Goal: Task Accomplishment & Management: Manage account settings

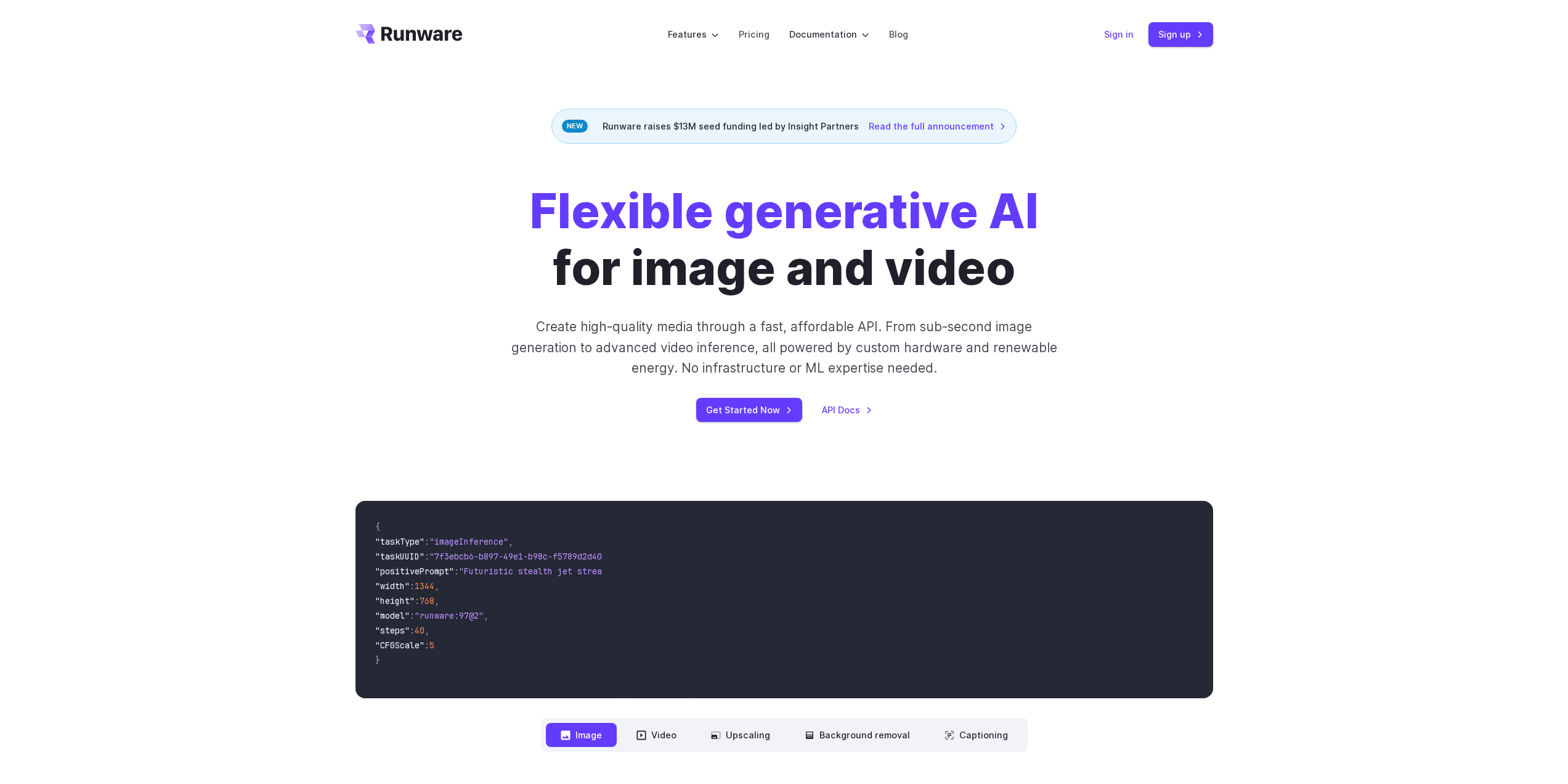
click at [1129, 30] on link "Sign in" at bounding box center [1119, 34] width 29 height 14
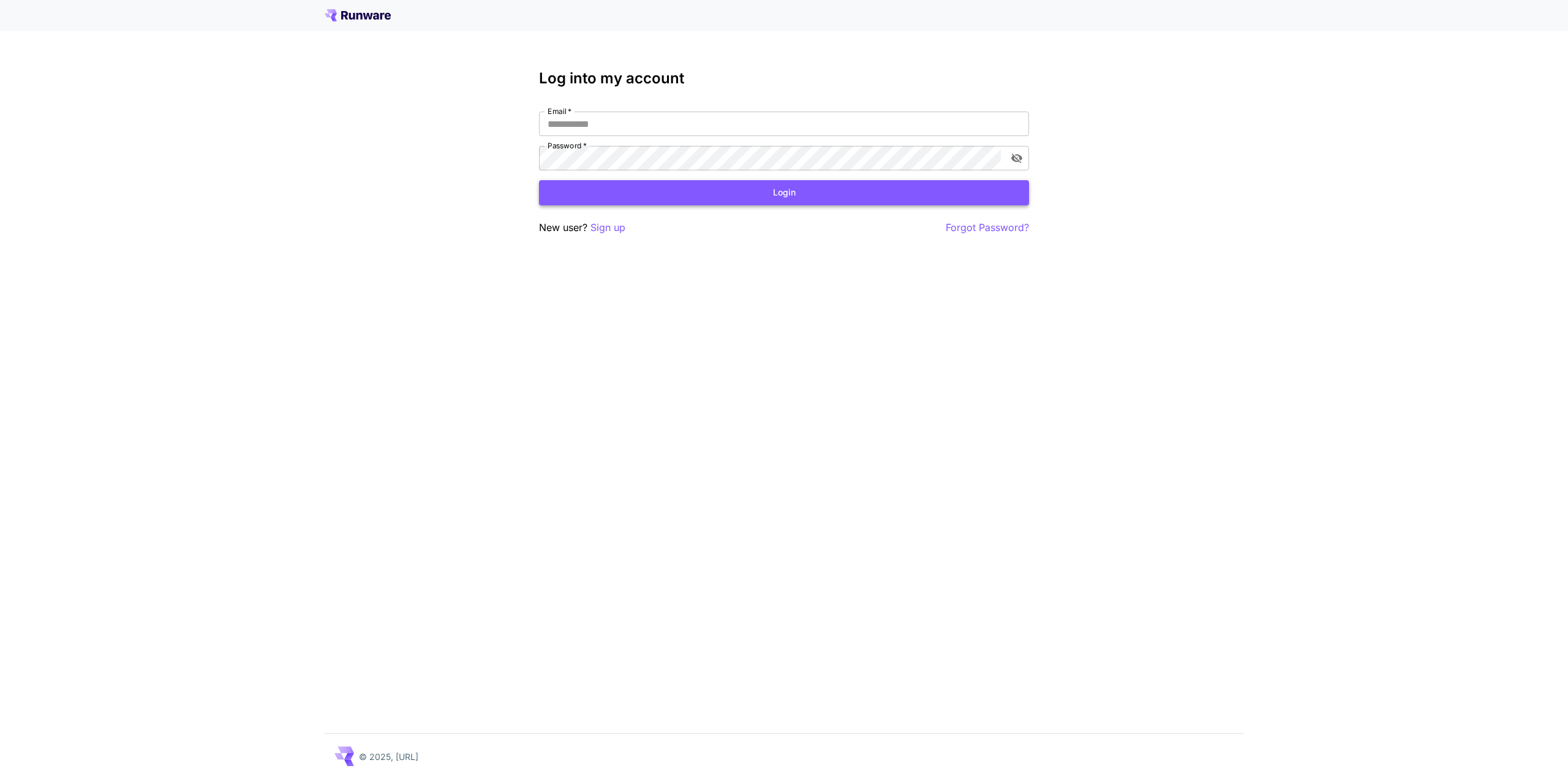
type input "**********"
click at [592, 184] on button "Login" at bounding box center [784, 192] width 490 height 25
